Goal: Information Seeking & Learning: Learn about a topic

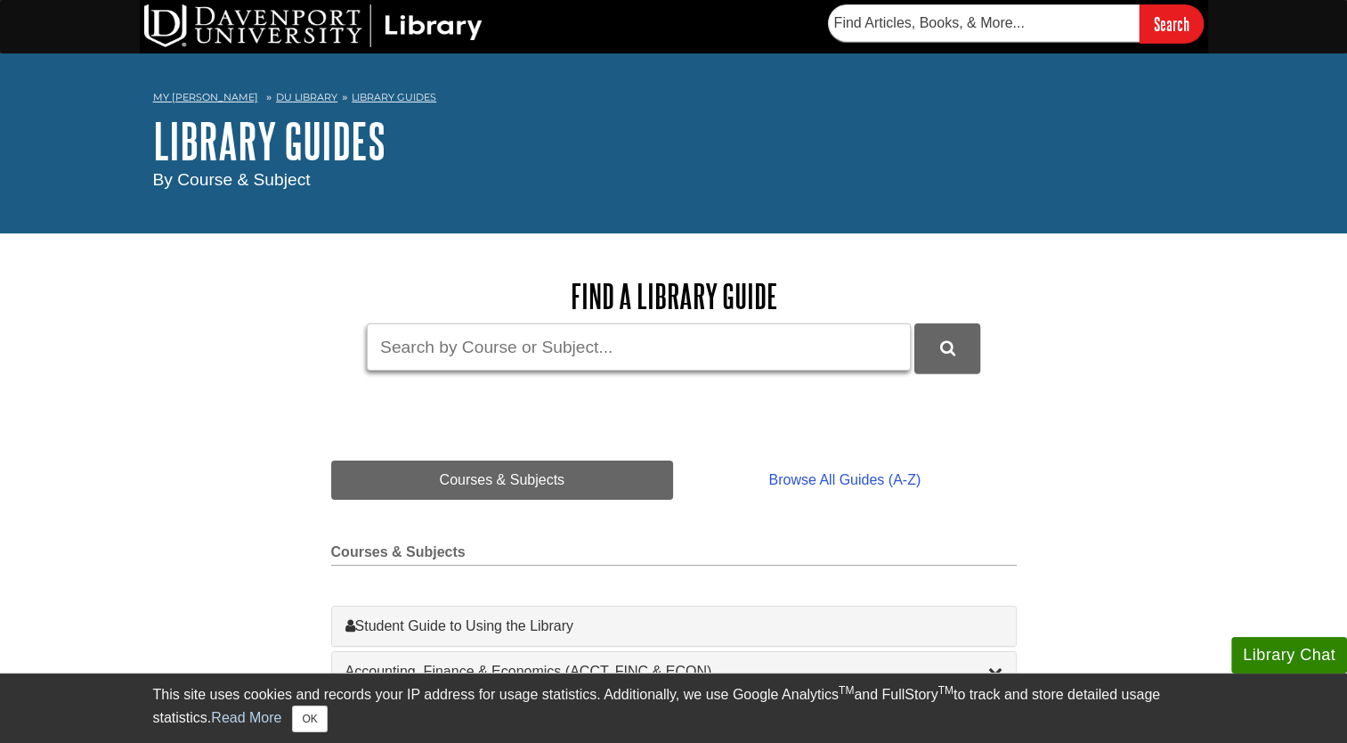
click at [572, 354] on input "Guide Search Terms" at bounding box center [639, 346] width 544 height 47
type input "professional ethics"
click at [914, 323] on button "DU Library Guides Search" at bounding box center [947, 347] width 66 height 49
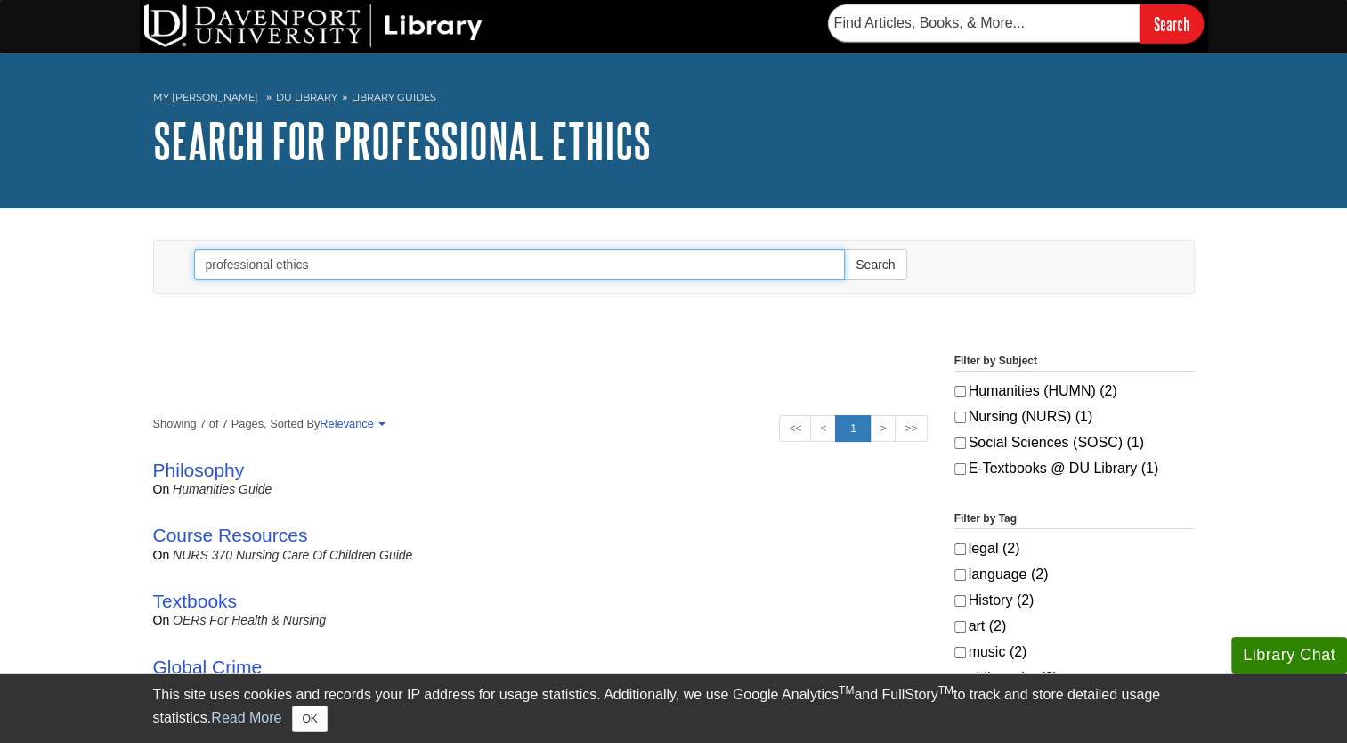
drag, startPoint x: 318, startPoint y: 262, endPoint x: 192, endPoint y: 272, distance: 126.0
click at [194, 272] on input "professional ethics" at bounding box center [520, 264] width 652 height 30
type input "business ethics"
click at [844, 249] on button "Search" at bounding box center [875, 264] width 62 height 30
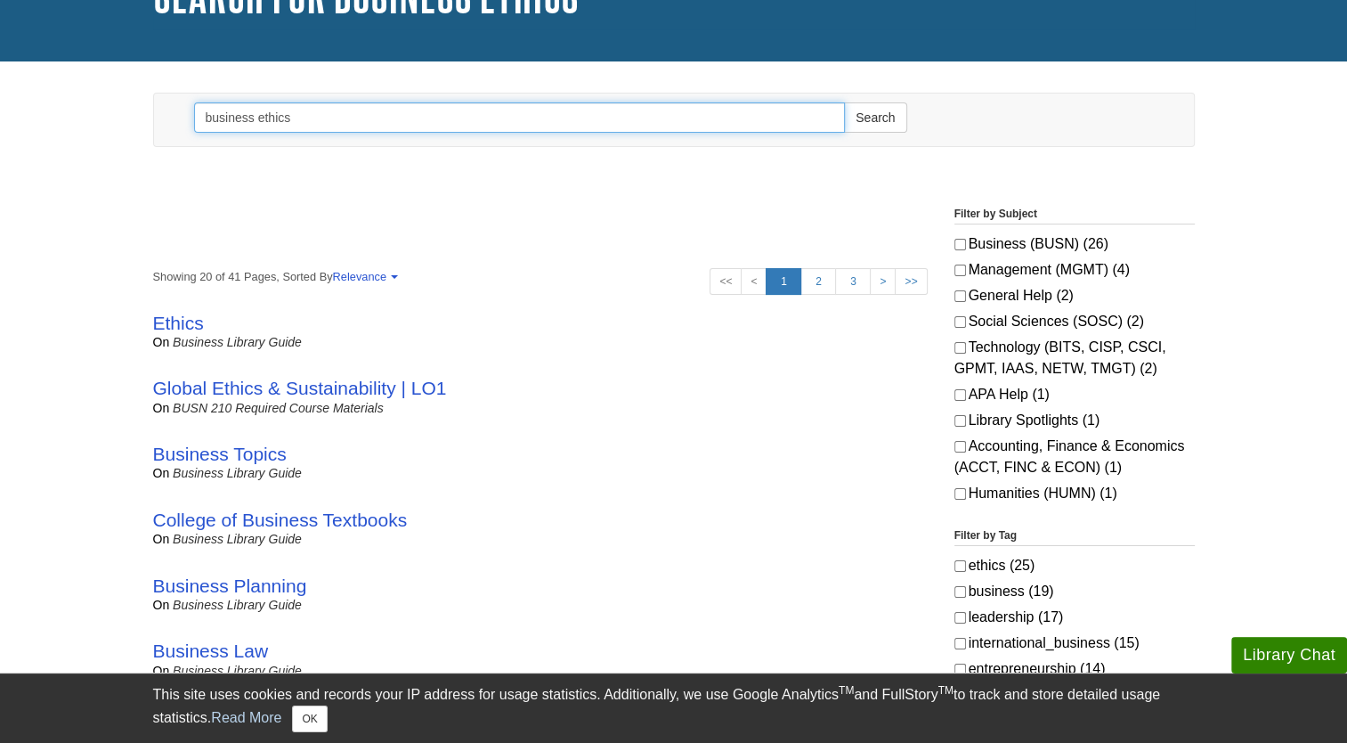
scroll to position [178, 0]
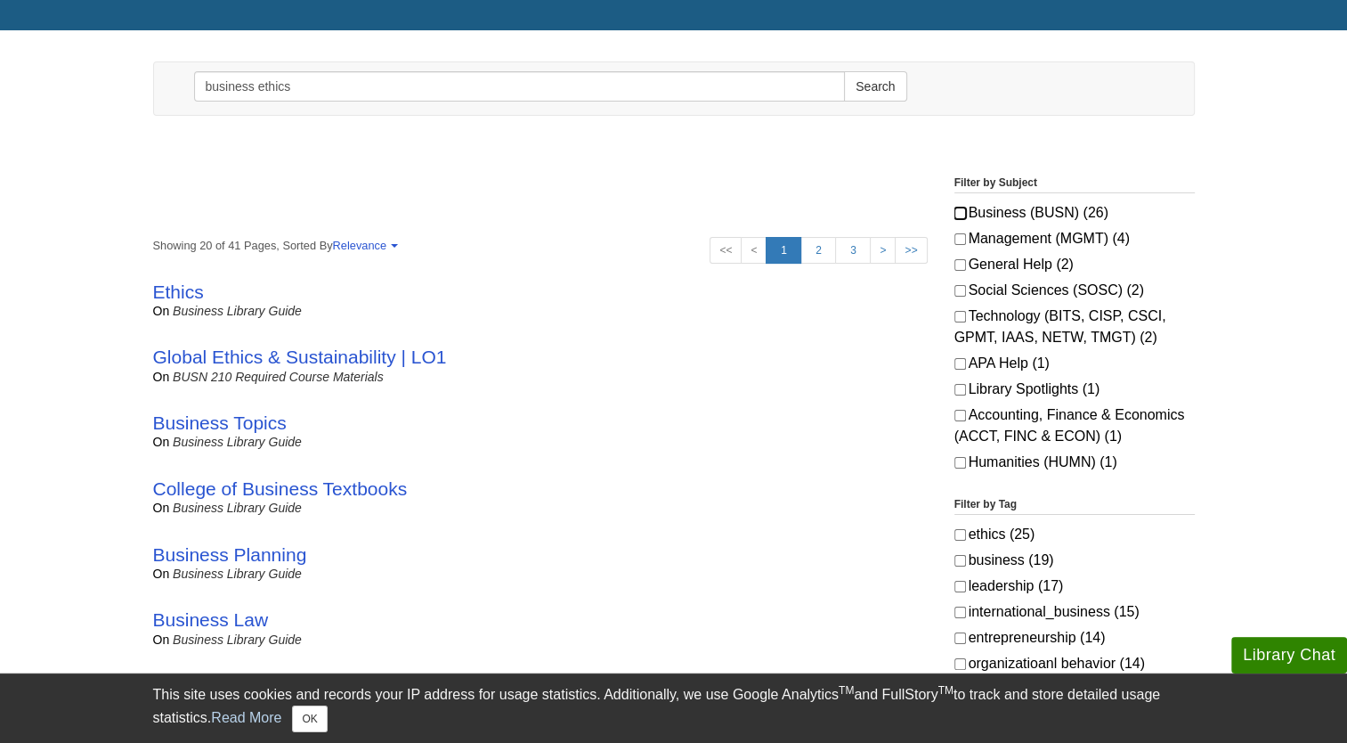
click at [962, 214] on input "Business (BUSN) (26)" at bounding box center [960, 213] width 12 height 12
checkbox input "true"
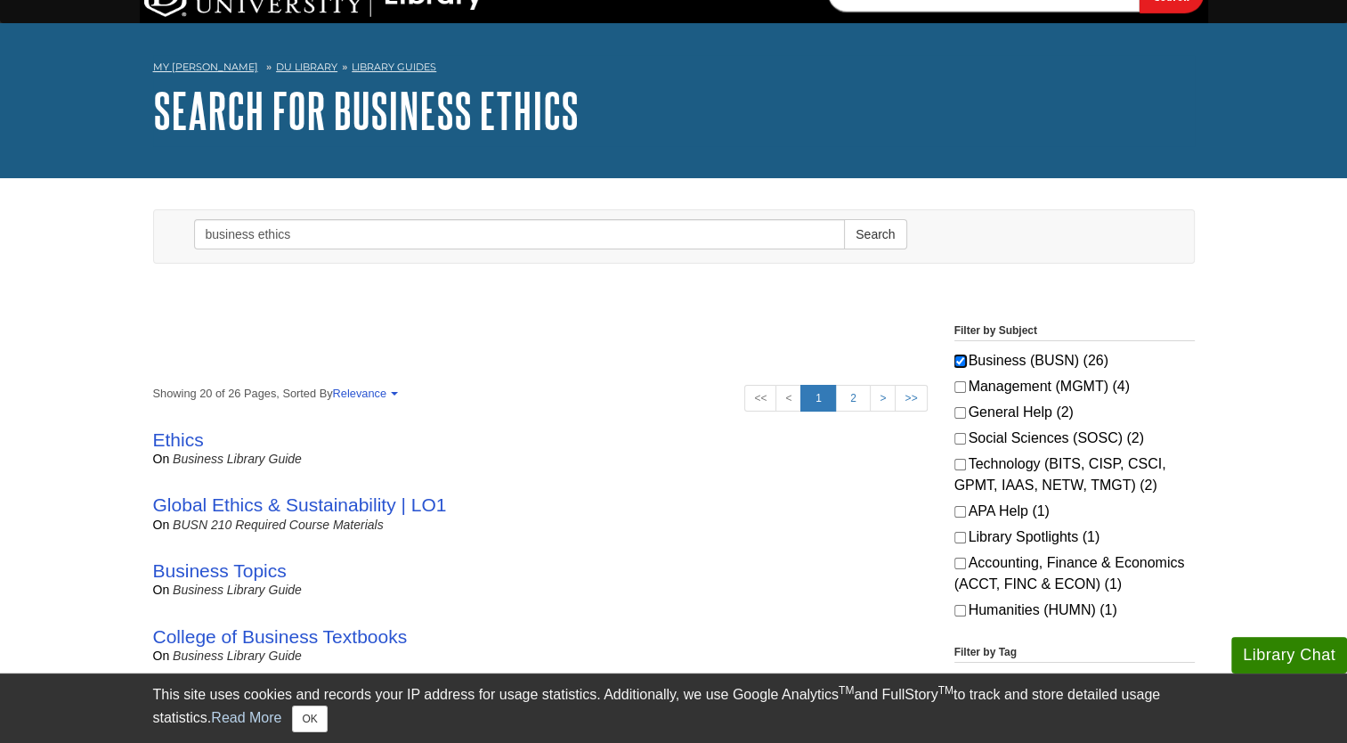
scroll to position [0, 0]
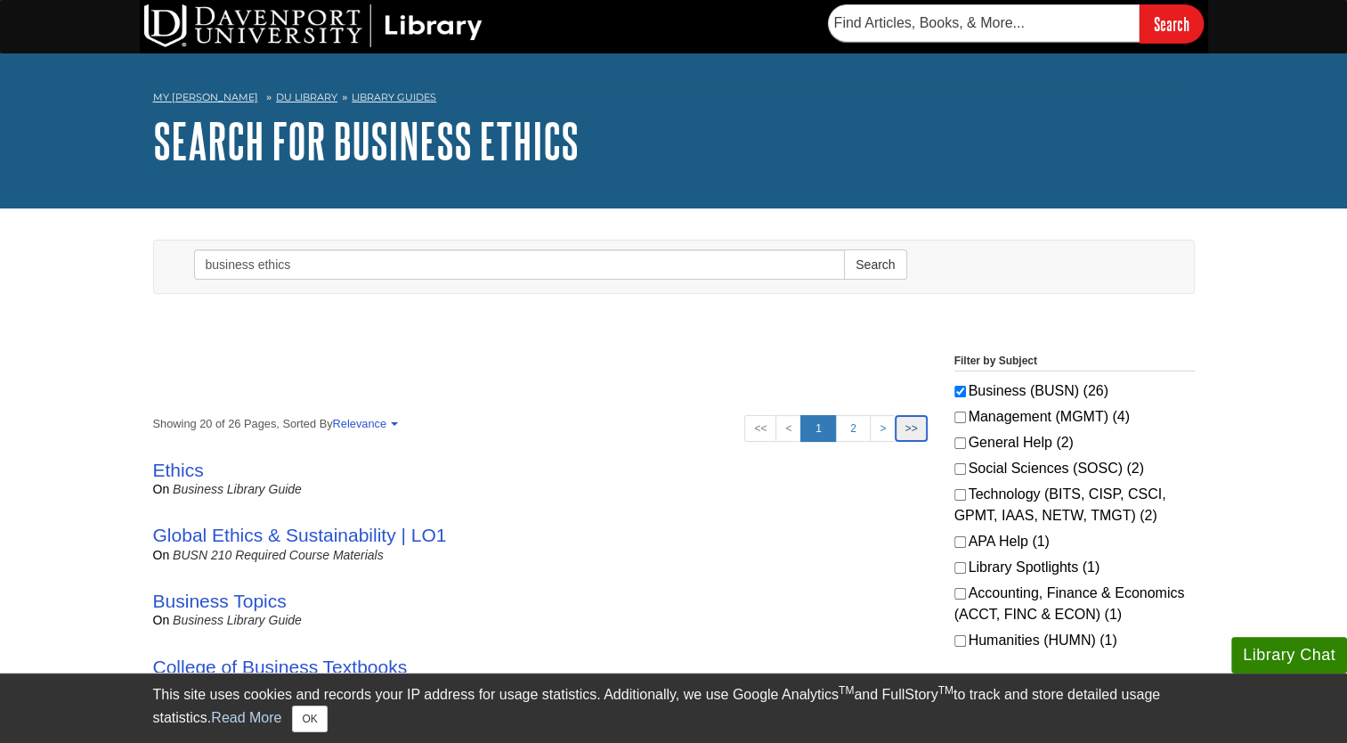
click at [905, 436] on link ">>" at bounding box center [911, 428] width 32 height 27
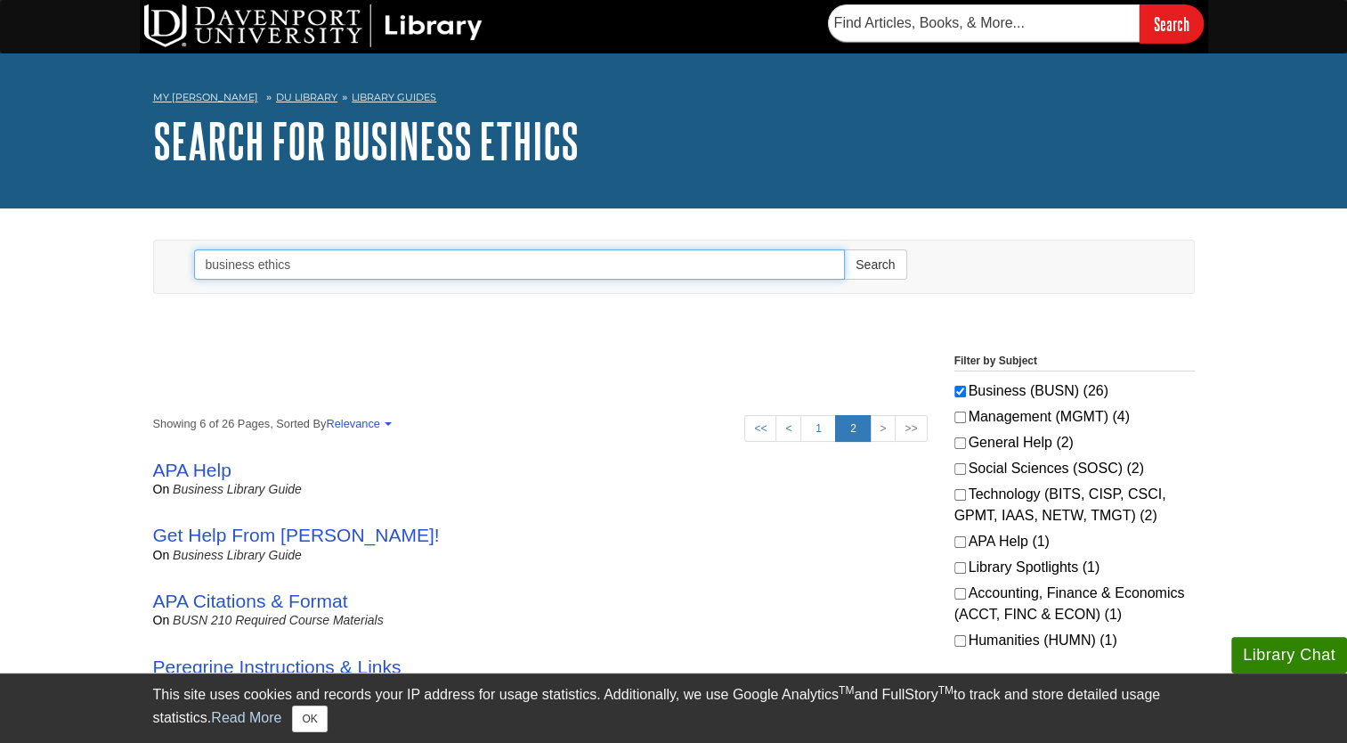
drag, startPoint x: 605, startPoint y: 295, endPoint x: 523, endPoint y: 271, distance: 86.2
click at [531, 273] on div "Toggle navigation Search business ethics Search" at bounding box center [674, 271] width 1068 height 63
drag, startPoint x: 502, startPoint y: 275, endPoint x: 146, endPoint y: 262, distance: 356.4
click at [146, 278] on div "Toggle navigation Search business ethics Search" at bounding box center [674, 271] width 1068 height 63
click at [844, 249] on button "Search" at bounding box center [875, 264] width 62 height 30
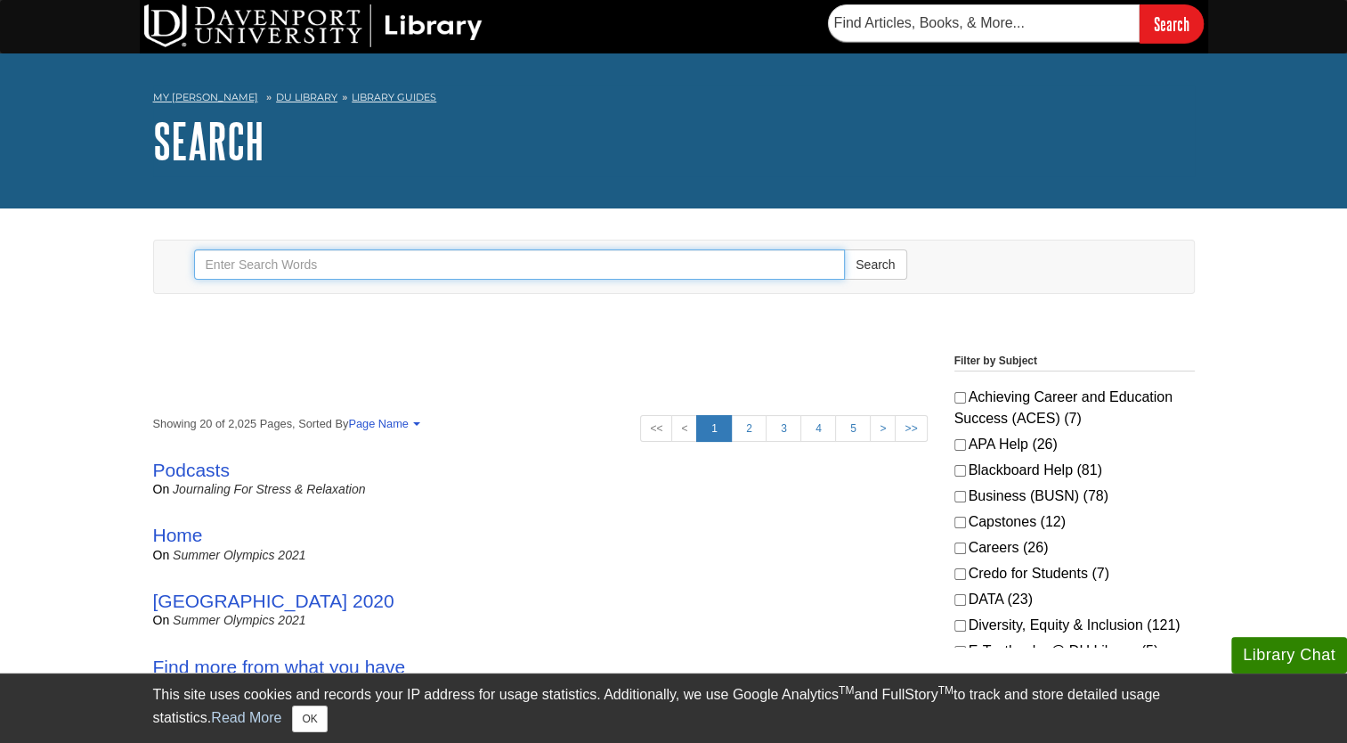
scroll to position [89, 0]
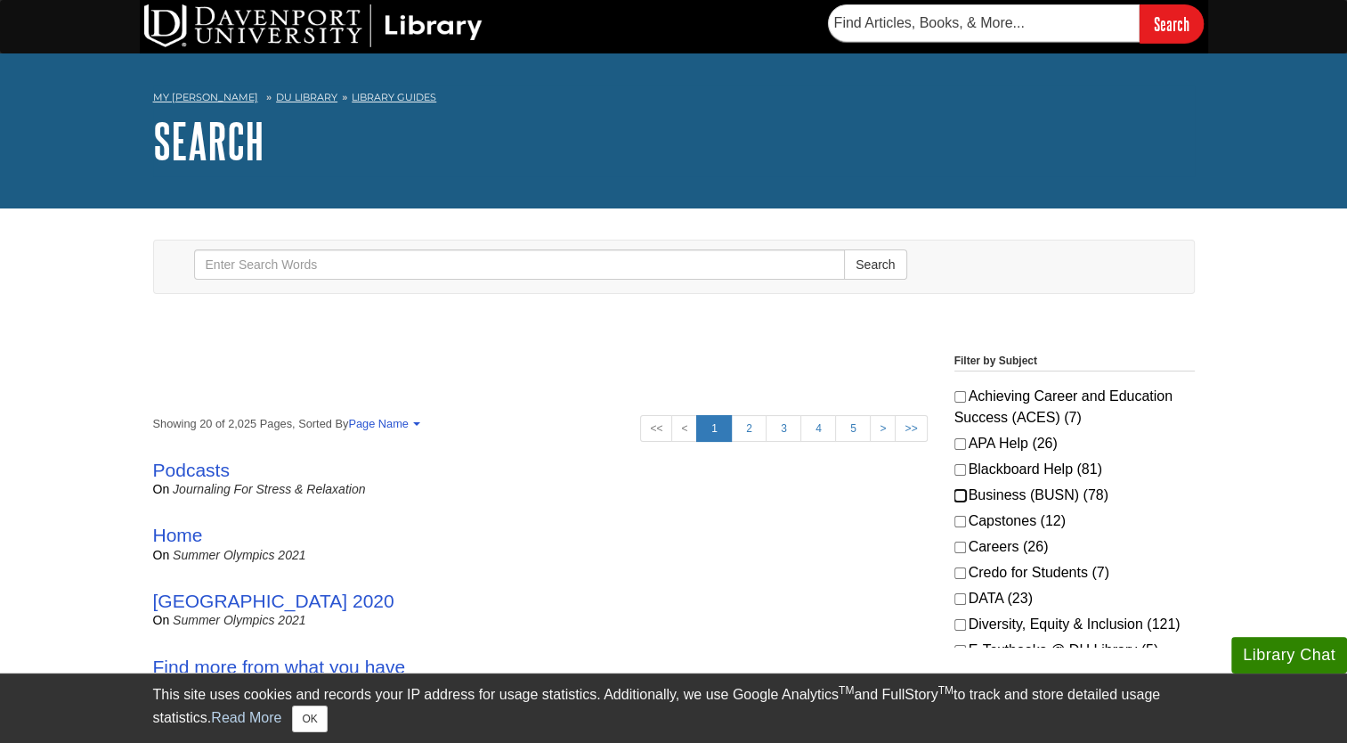
click at [956, 501] on input "Business (BUSN) (78)" at bounding box center [960, 496] width 12 height 12
checkbox input "true"
